Goal: Transaction & Acquisition: Purchase product/service

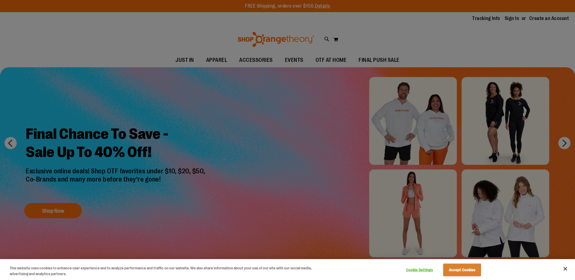
click at [369, 60] on div at bounding box center [287, 140] width 575 height 280
click at [445, 271] on button "Accept Cookies" at bounding box center [462, 270] width 38 height 13
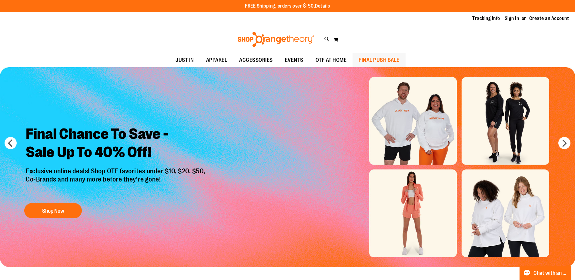
click at [382, 59] on span "FINAL PUSH SALE" at bounding box center [378, 60] width 41 height 14
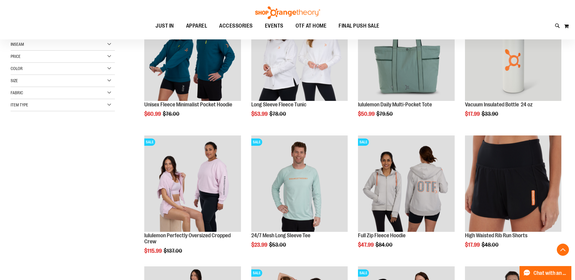
scroll to position [212, 0]
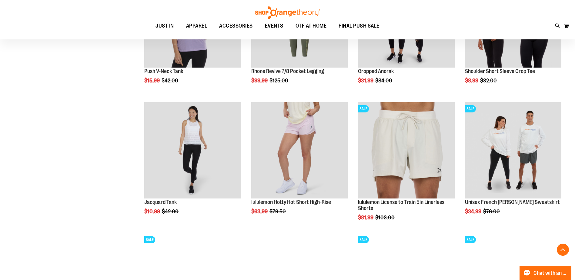
scroll to position [545, 0]
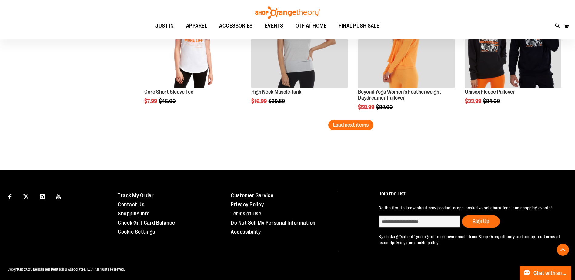
scroll to position [1181, 0]
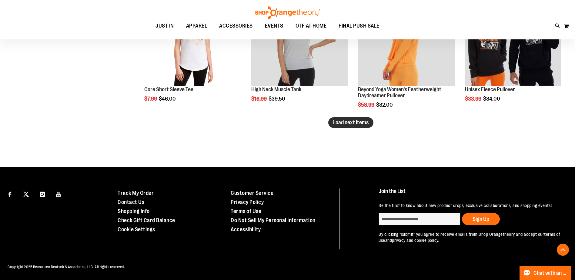
click at [339, 124] on span "Load next items" at bounding box center [350, 122] width 35 height 6
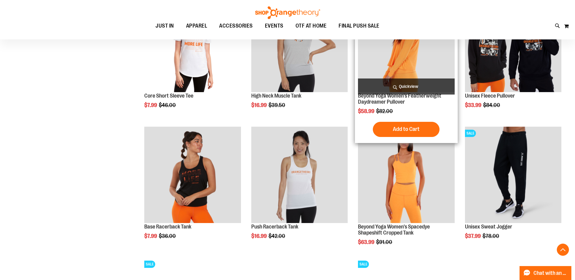
scroll to position [1181, 0]
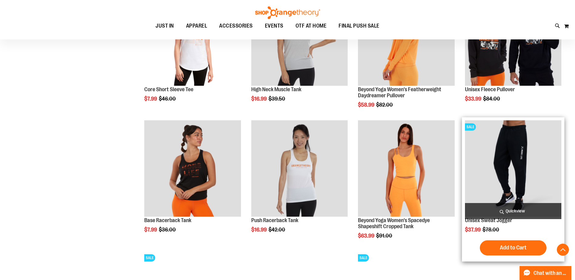
click at [499, 156] on img "product" at bounding box center [513, 168] width 96 height 96
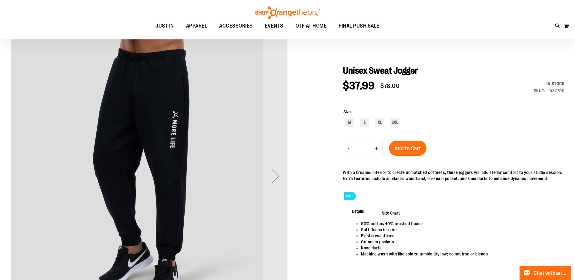
scroll to position [60, 0]
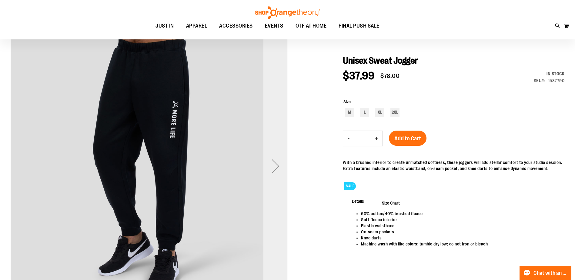
click at [273, 167] on div "Next" at bounding box center [275, 166] width 24 height 24
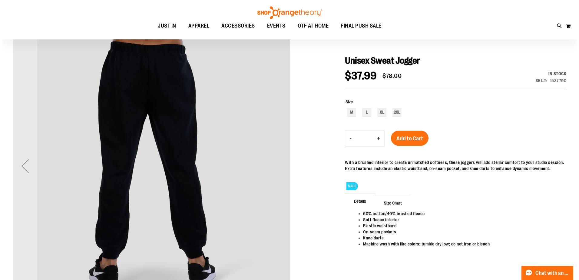
scroll to position [0, 0]
